Goal: Information Seeking & Learning: Learn about a topic

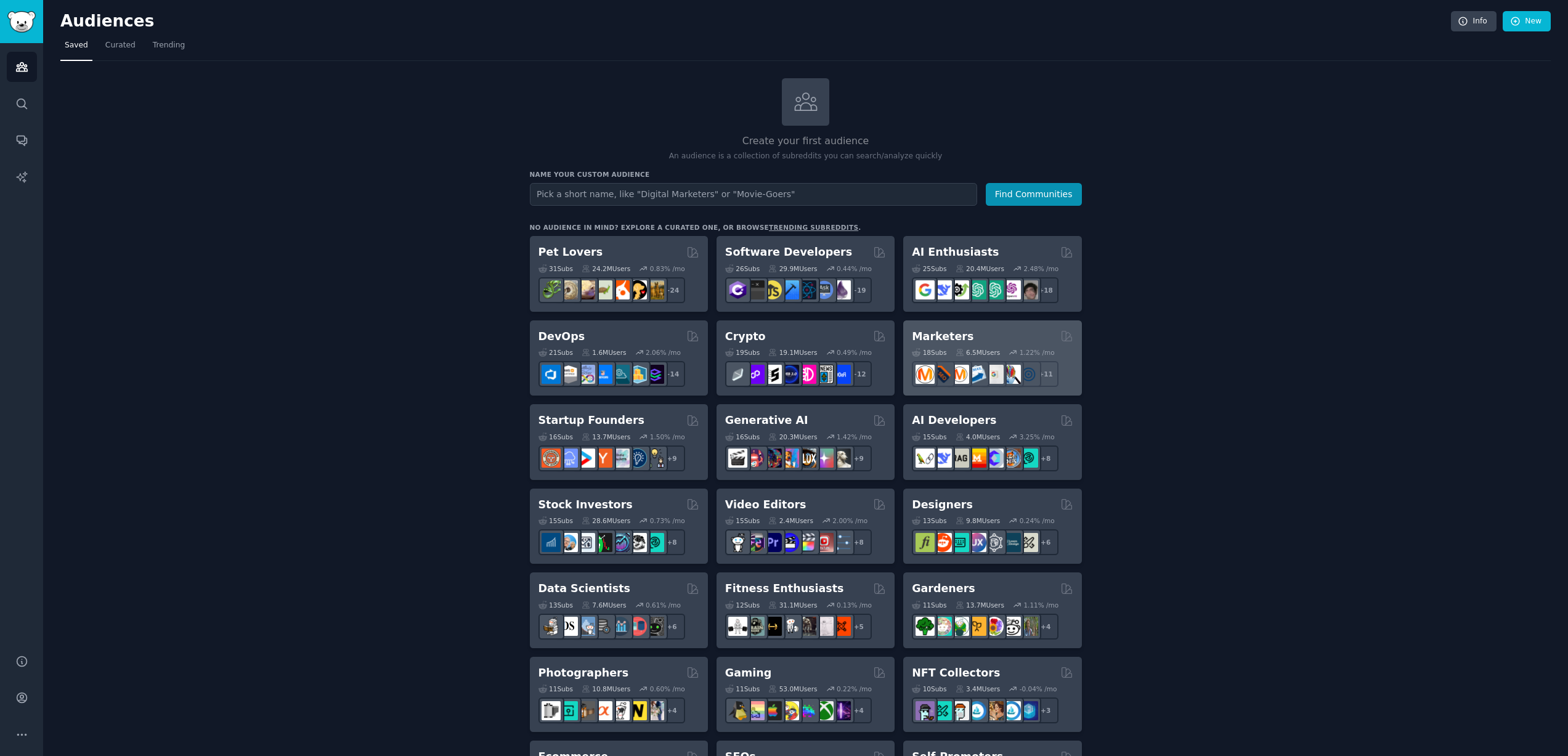
click at [997, 329] on div "Marketers" at bounding box center [992, 337] width 161 height 15
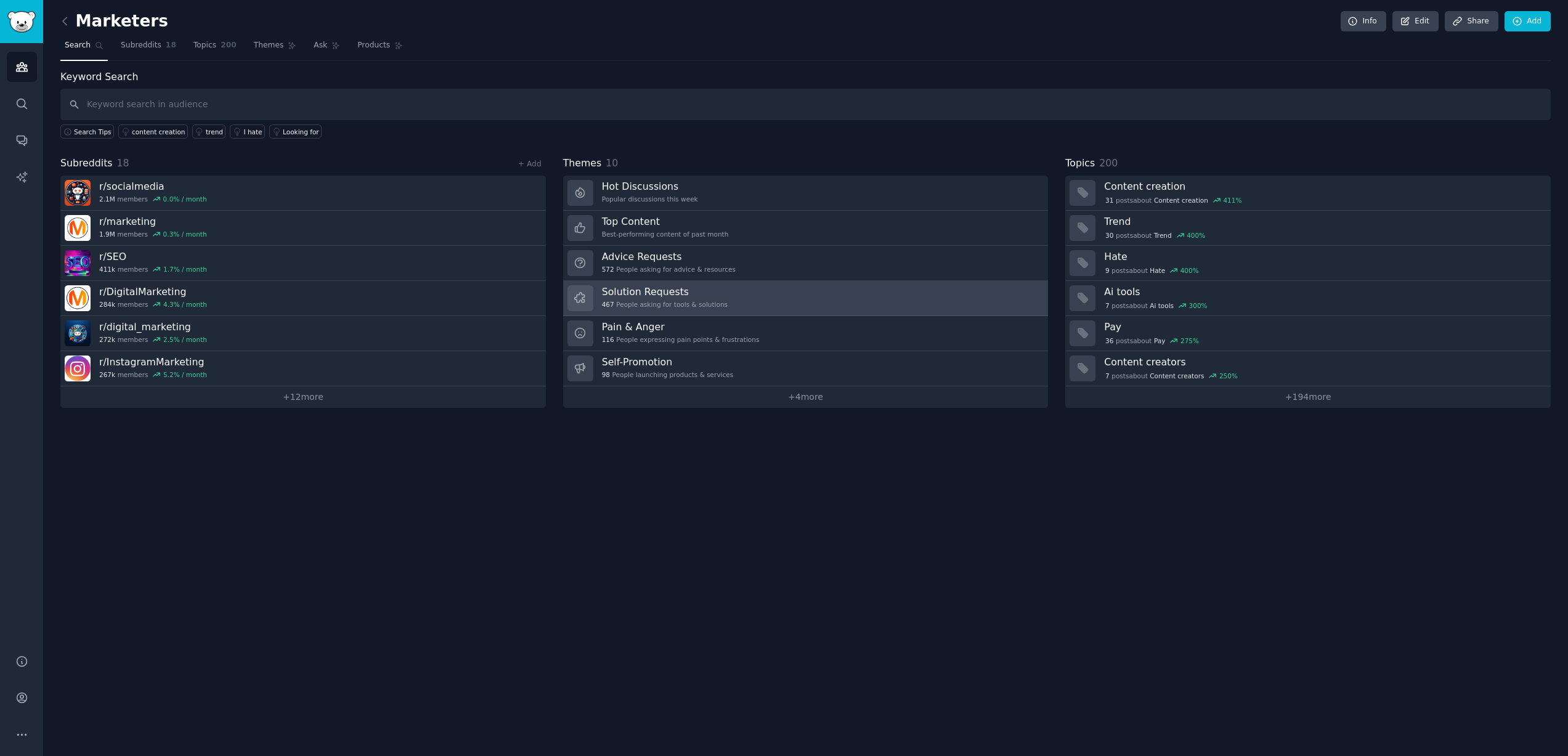
click at [730, 302] on link "Solution Requests 467 People asking for tools & solutions" at bounding box center [805, 298] width 485 height 35
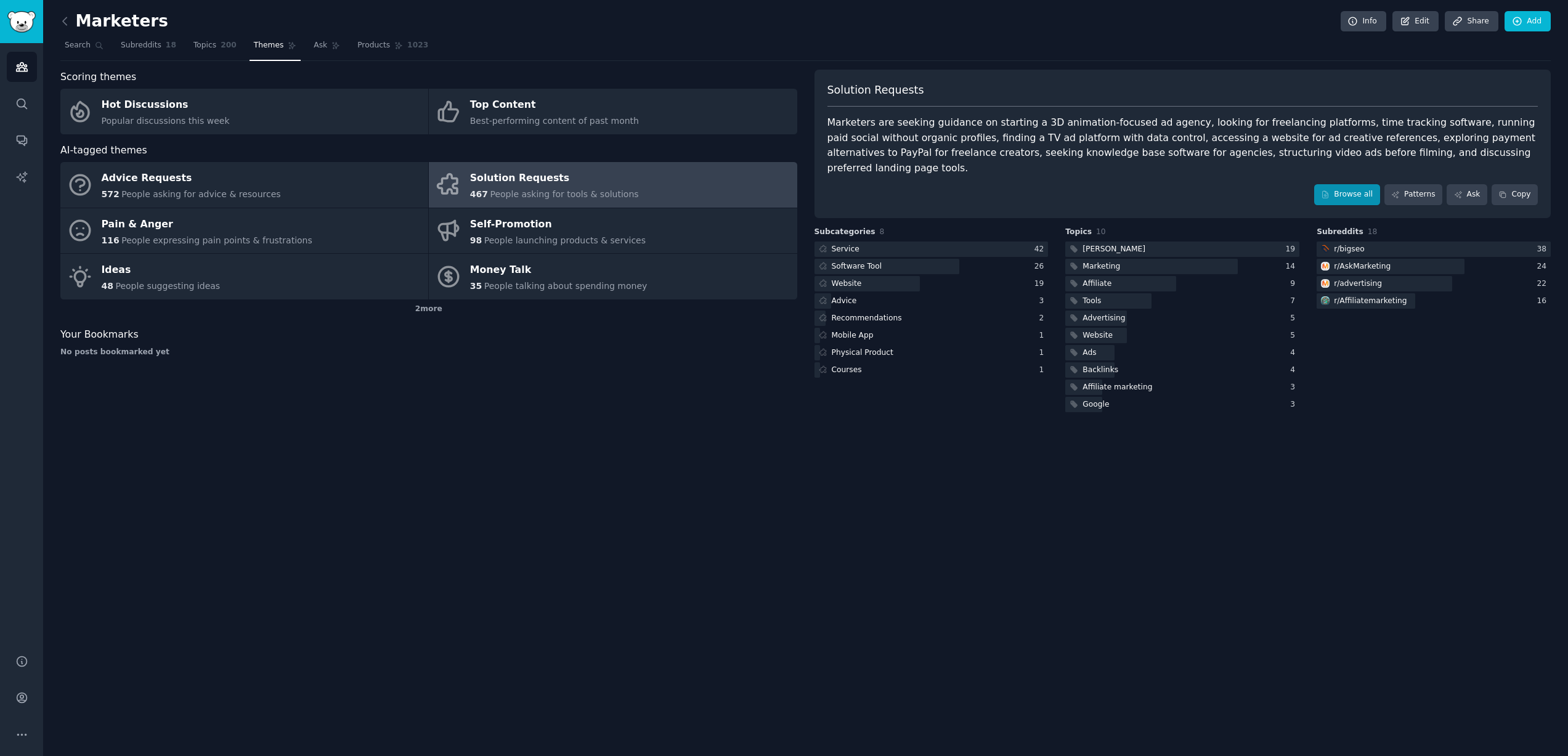
click at [1357, 184] on link "Browse all" at bounding box center [1347, 194] width 66 height 21
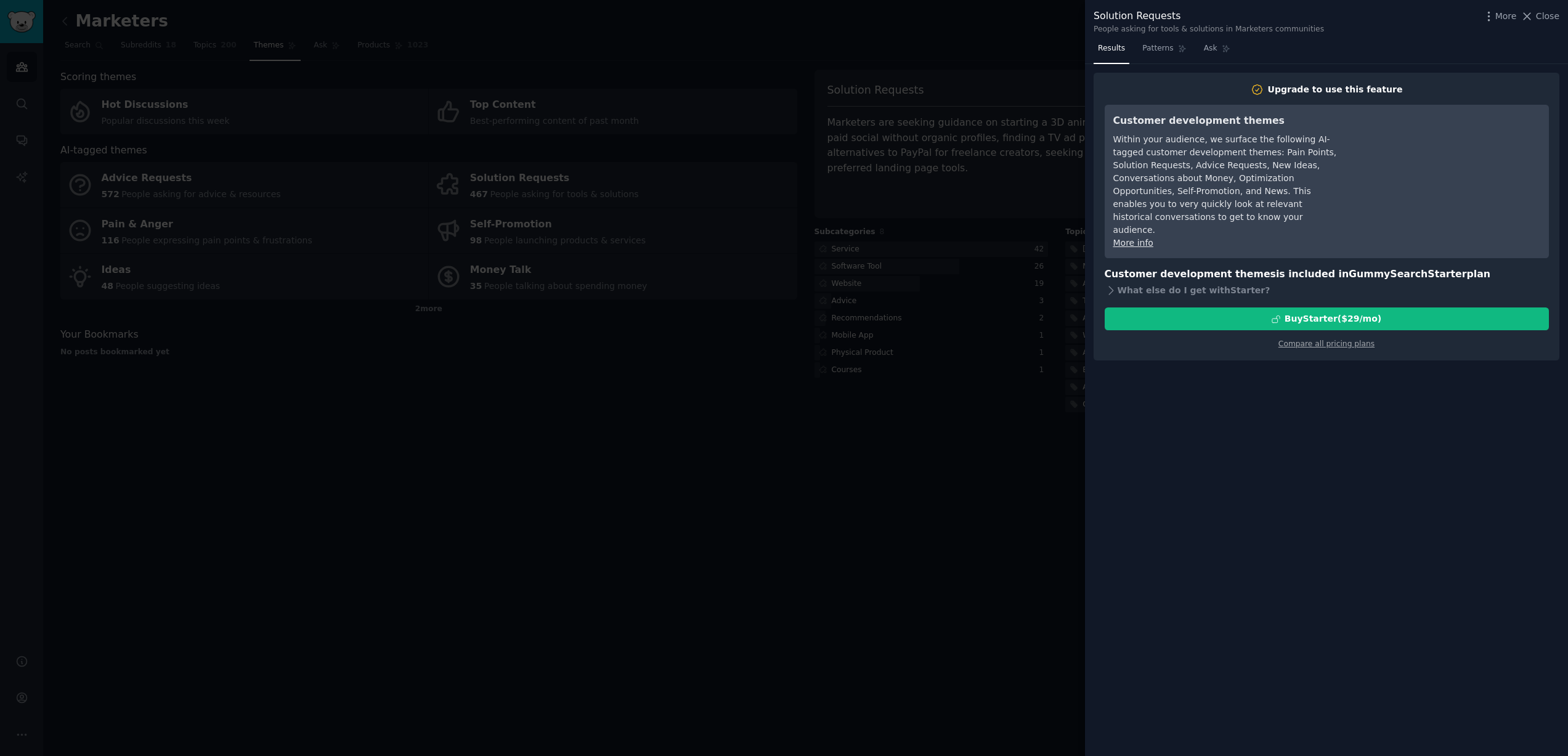
click at [1560, 12] on div "Solution Requests People asking for tools & solutions in Marketers communities …" at bounding box center [1326, 19] width 483 height 39
click at [1554, 14] on span "Close" at bounding box center [1547, 16] width 24 height 13
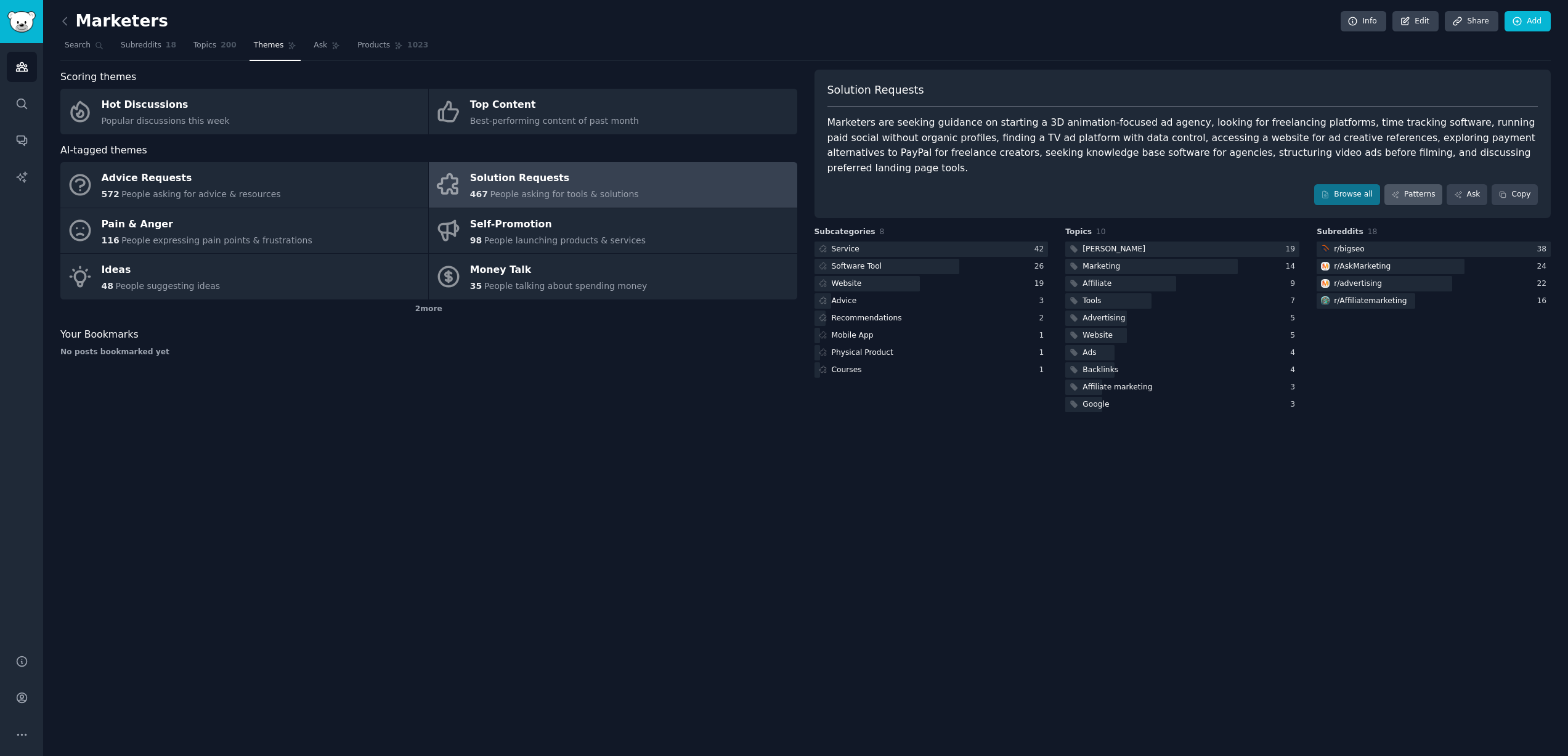
click at [1410, 184] on link "Patterns" at bounding box center [1413, 194] width 58 height 21
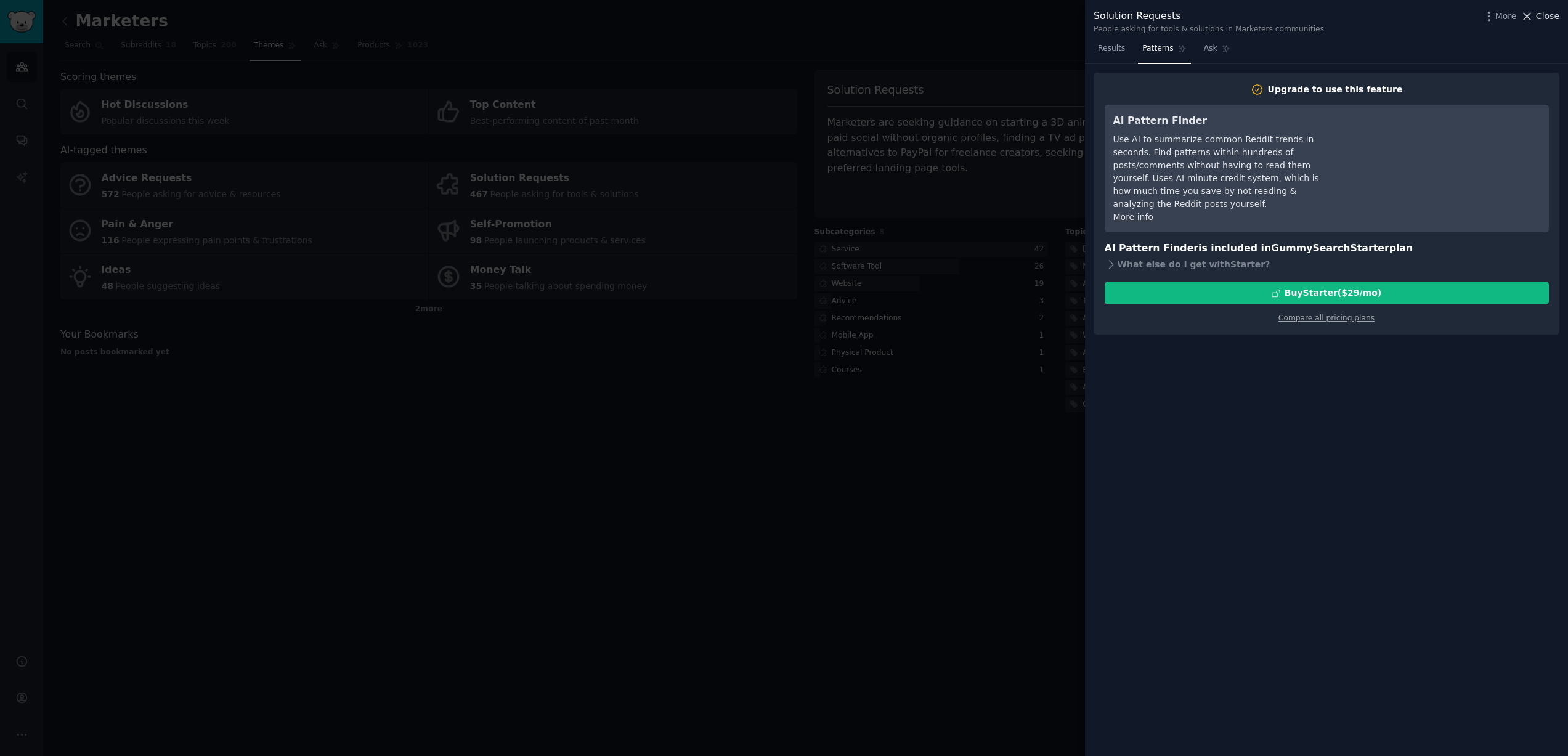
click at [1534, 12] on icon at bounding box center [1527, 16] width 13 height 13
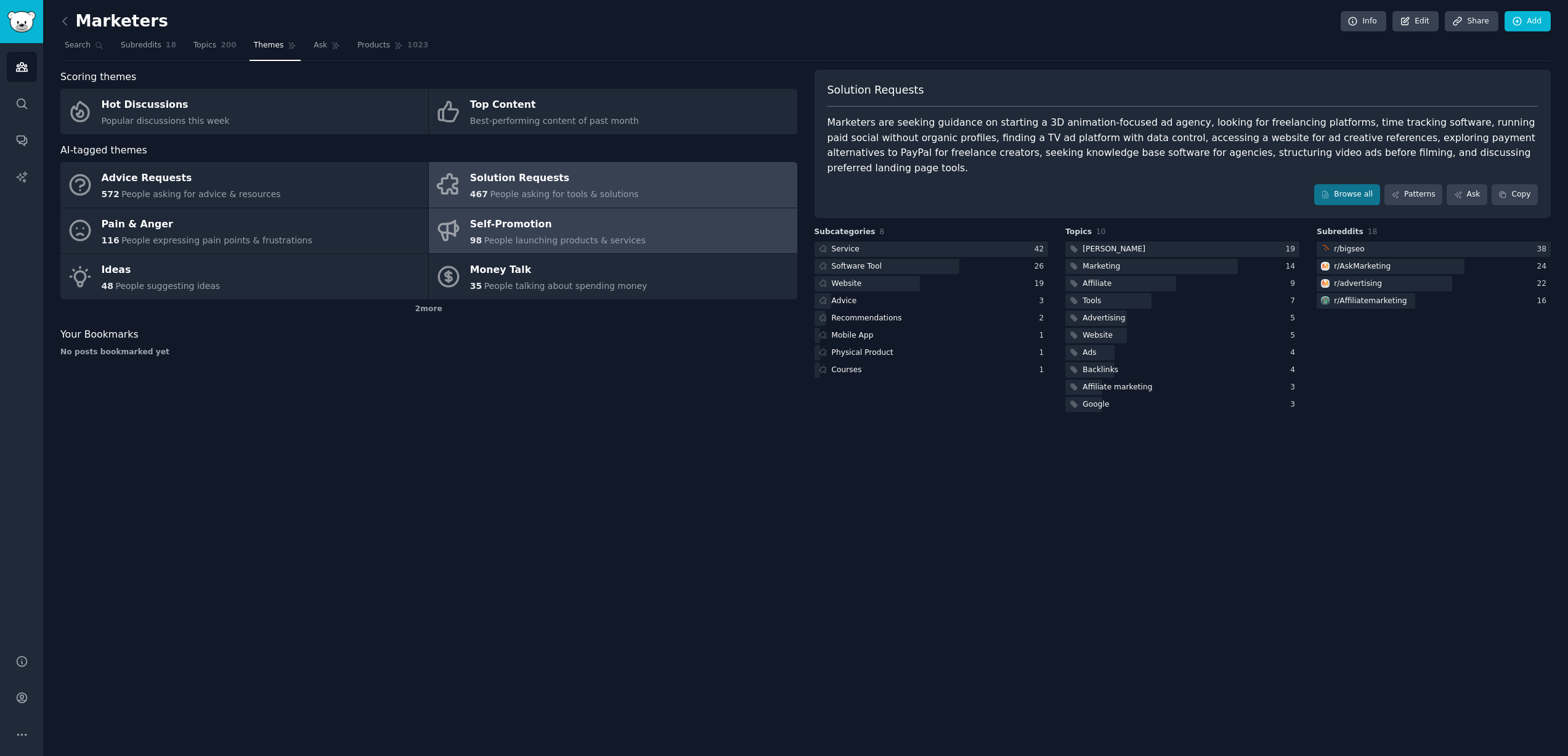
click at [512, 234] on div "98 People launching products & services" at bounding box center [558, 240] width 176 height 13
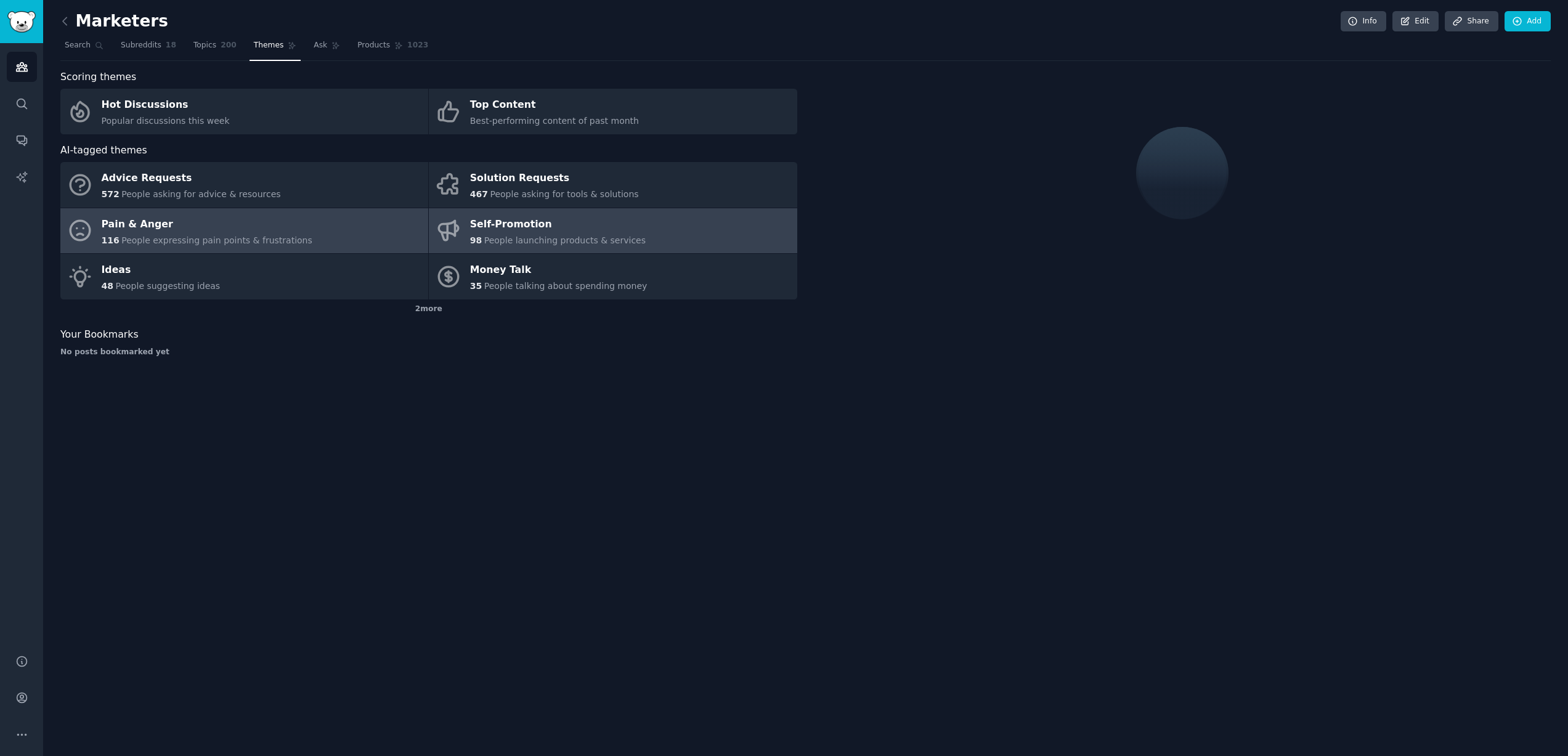
click at [272, 234] on div "116 People expressing pain points & frustrations" at bounding box center [207, 240] width 211 height 13
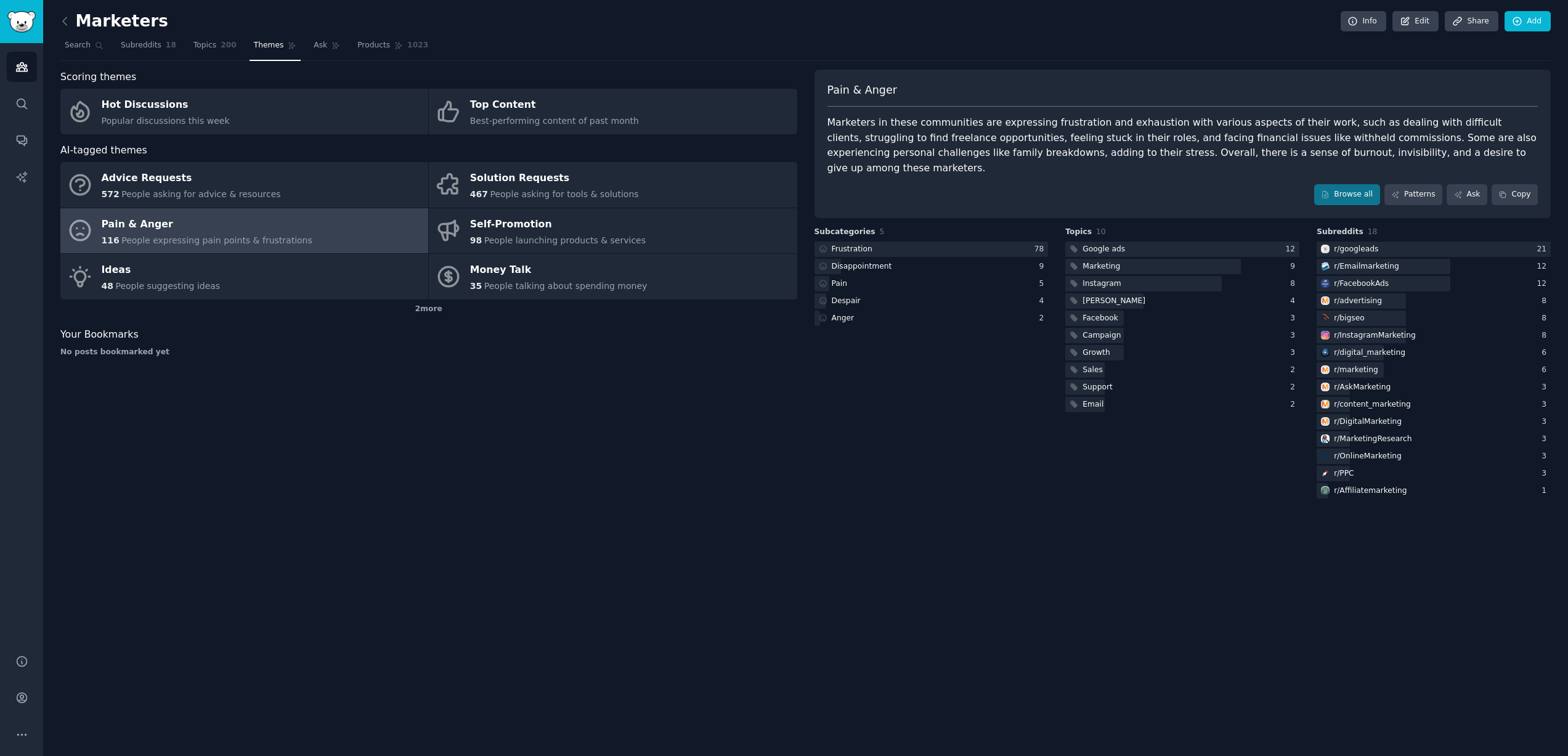
click at [71, 21] on link at bounding box center [68, 21] width 15 height 20
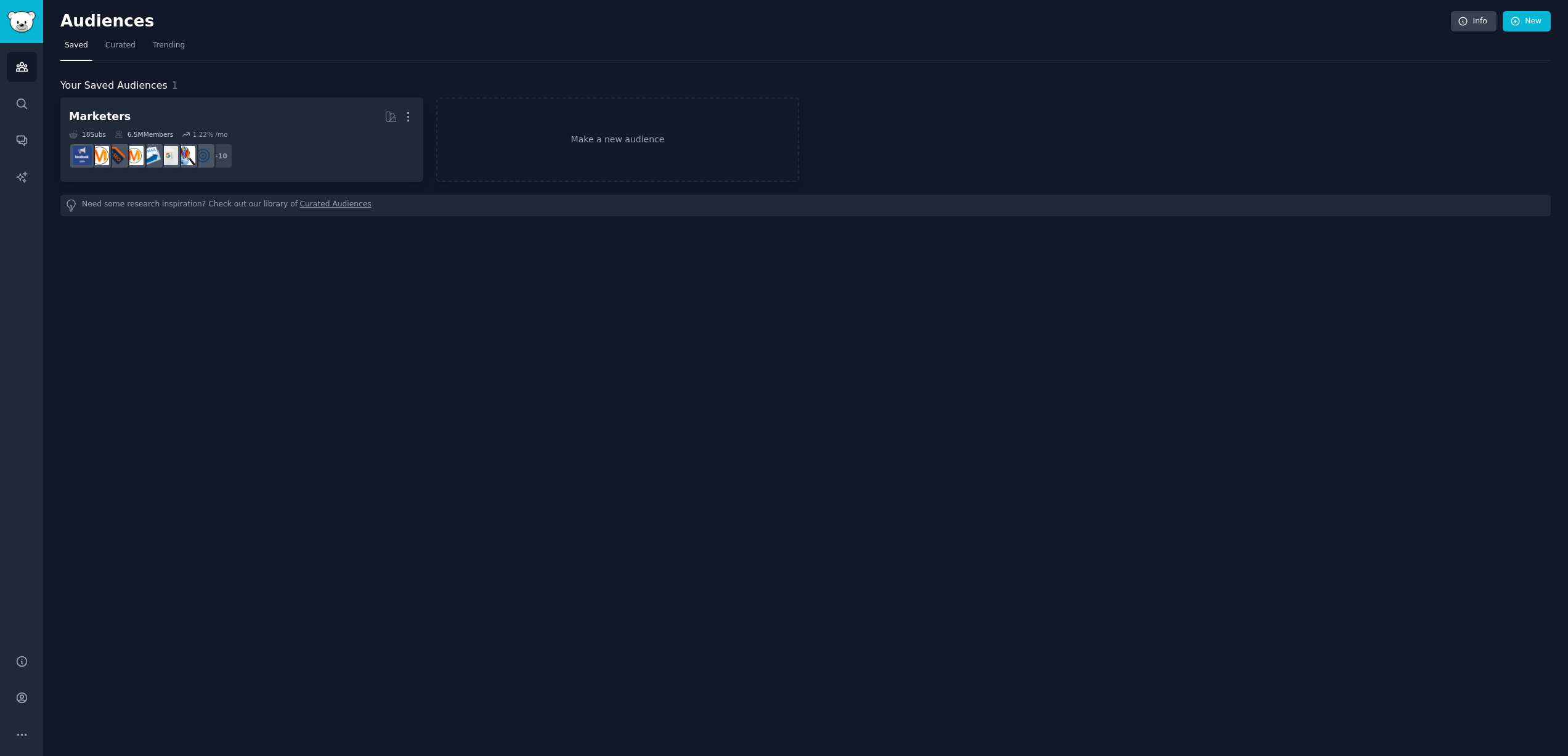
click at [34, 20] on img "Sidebar" at bounding box center [22, 22] width 28 height 22
